Goal: Task Accomplishment & Management: Use online tool/utility

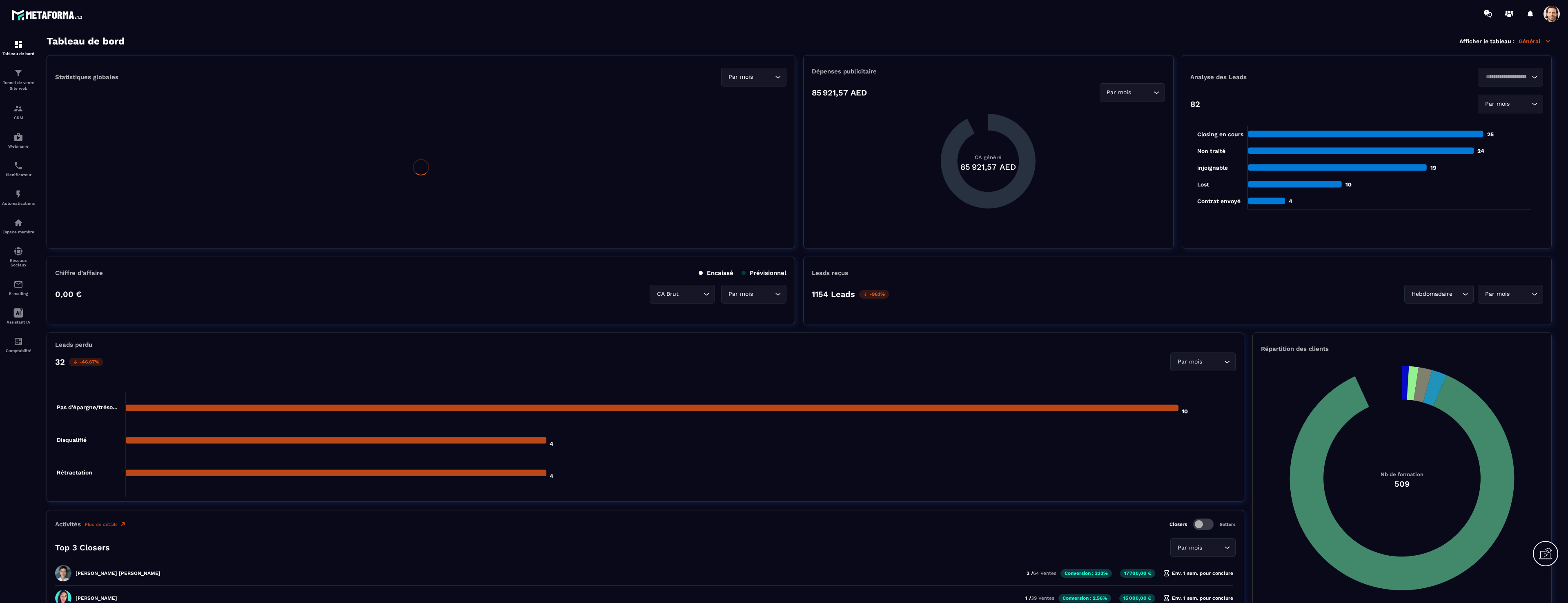
click at [1552, 16] on span at bounding box center [1552, 13] width 16 height 16
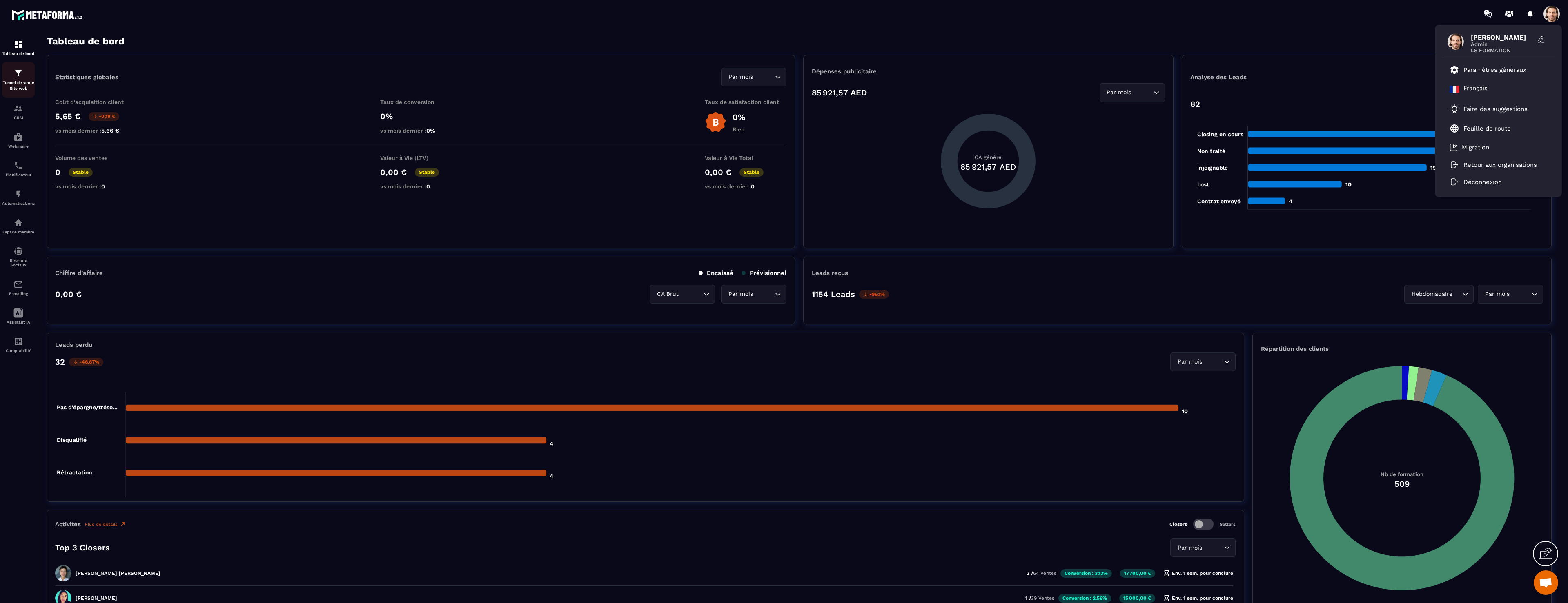
click at [17, 84] on p "Tunnel de vente Site web" at bounding box center [18, 85] width 33 height 12
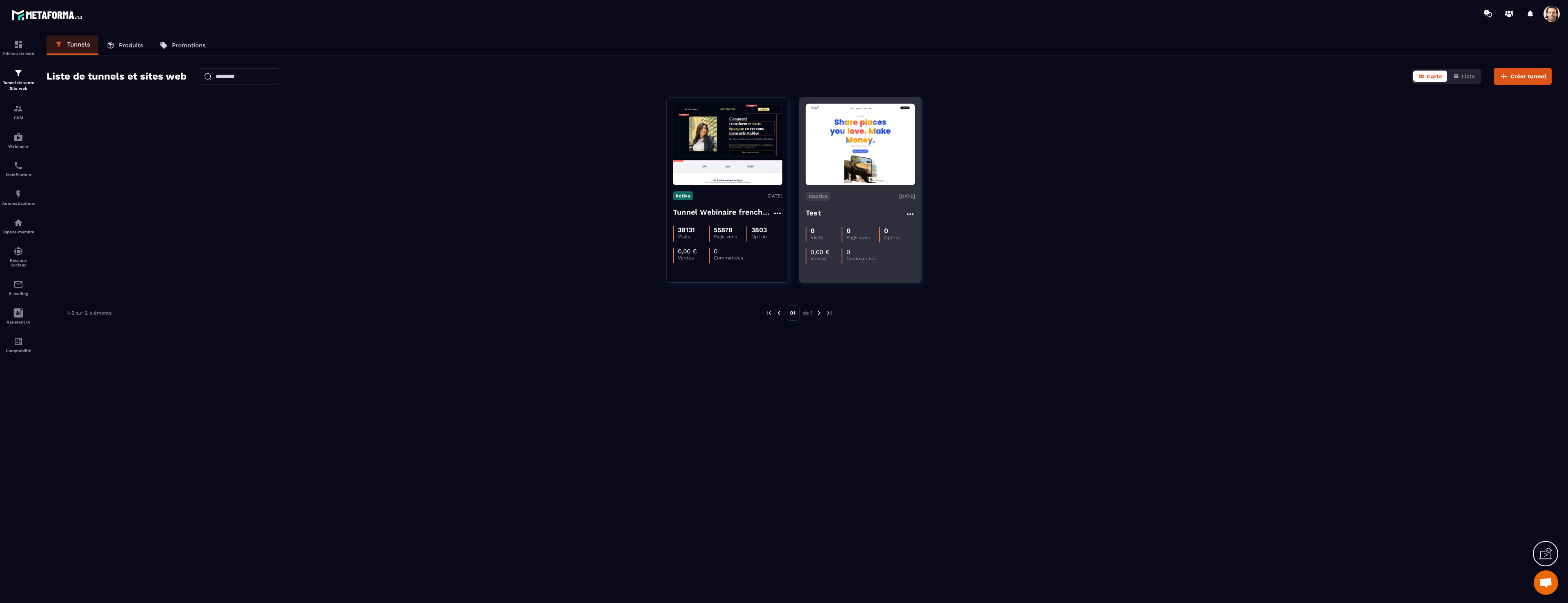
click at [817, 214] on h4 "Test" at bounding box center [813, 213] width 15 height 12
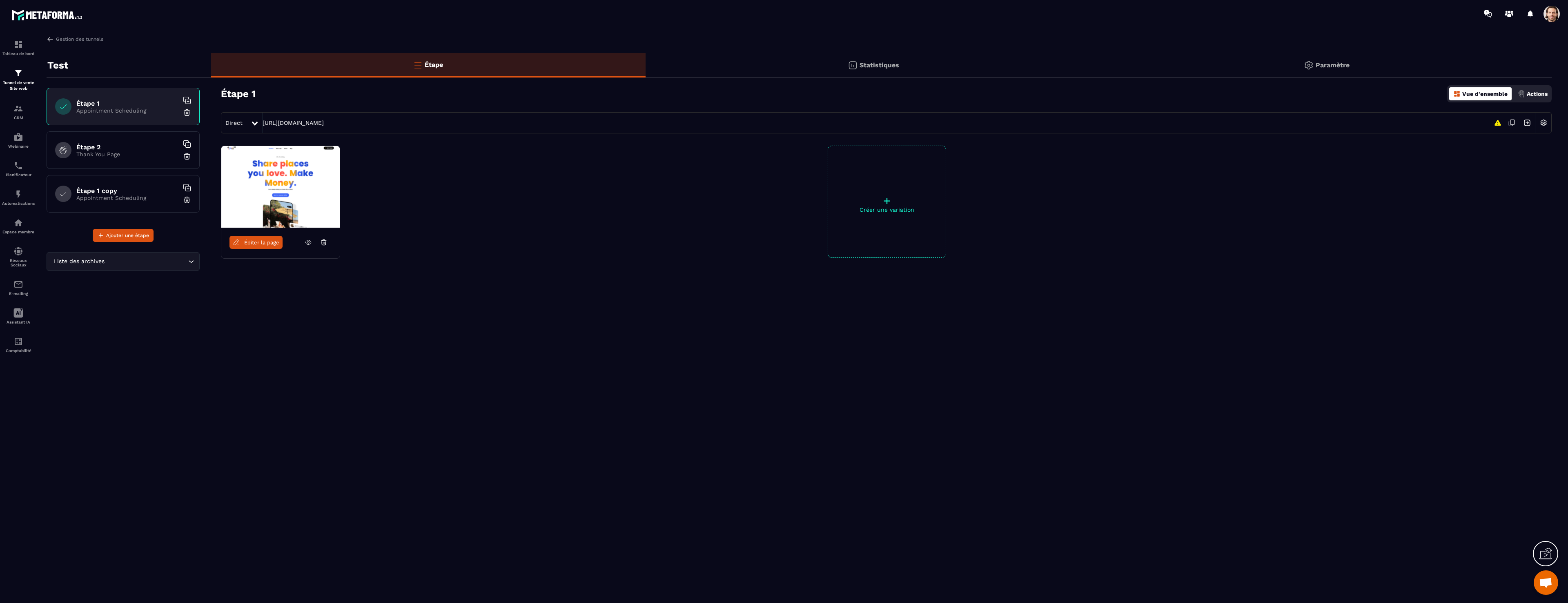
click at [269, 246] on link "Éditer la page" at bounding box center [256, 242] width 53 height 13
